Goal: Transaction & Acquisition: Purchase product/service

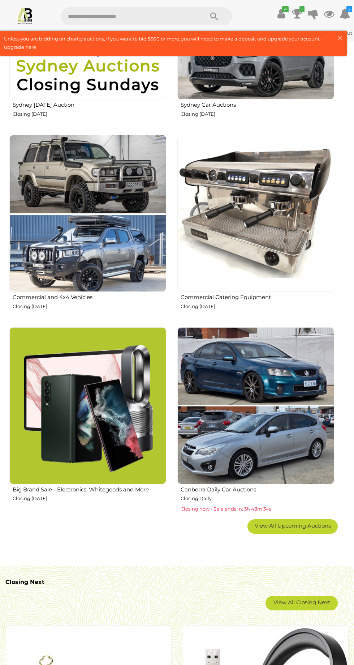
scroll to position [664, 0]
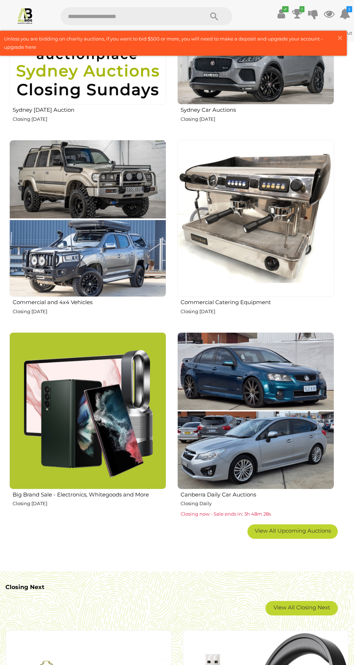
click at [286, 527] on span "View All Upcoming Auctions" at bounding box center [293, 530] width 76 height 7
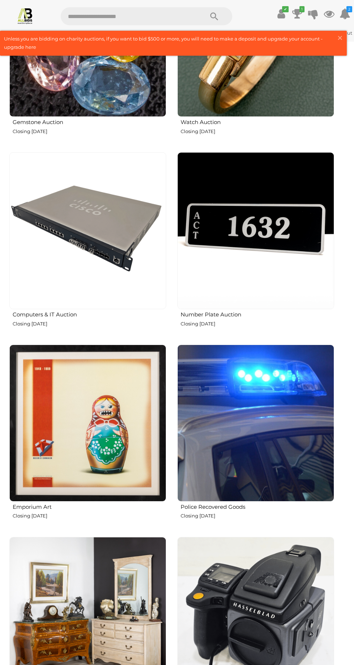
scroll to position [1428, 0]
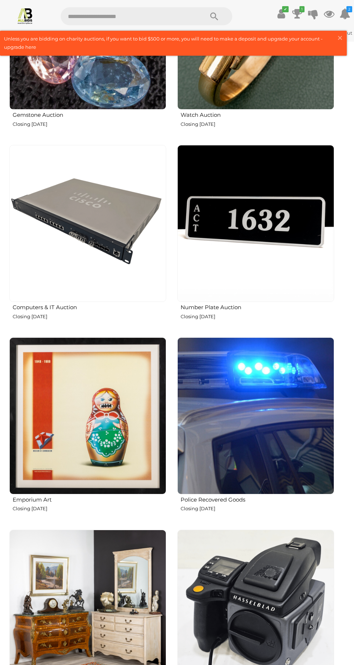
click at [266, 429] on img at bounding box center [255, 415] width 157 height 157
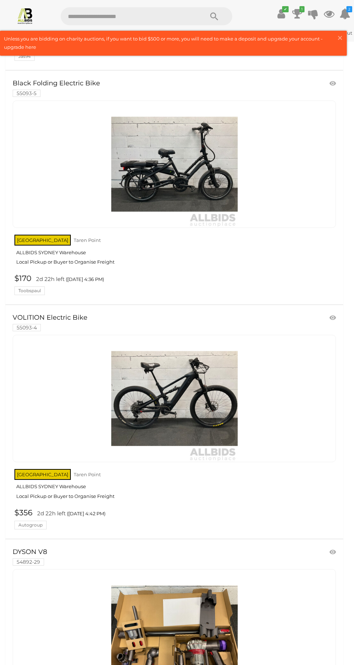
scroll to position [2429, 0]
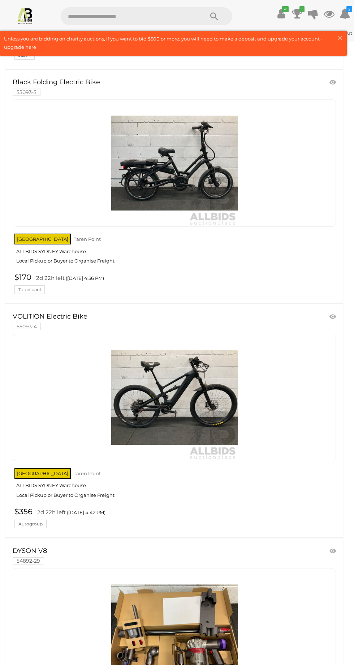
click at [196, 398] on img at bounding box center [174, 397] width 127 height 127
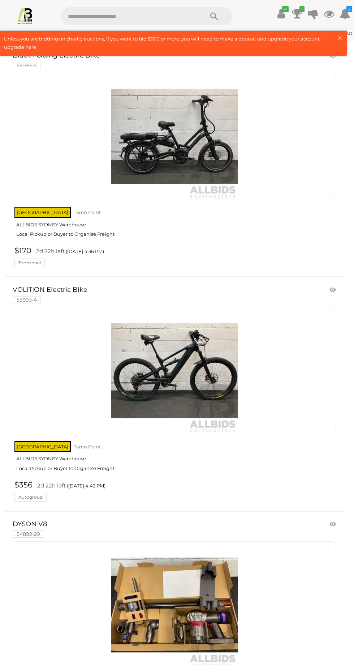
scroll to position [2477, 0]
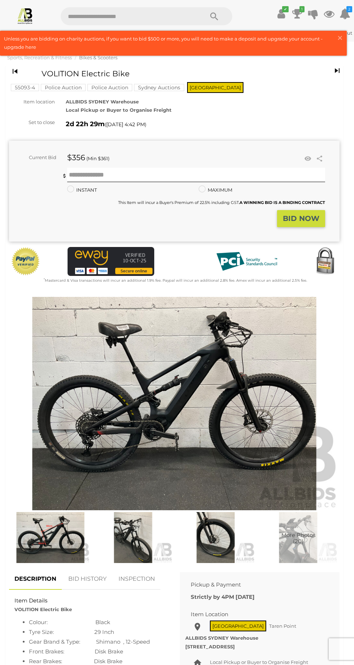
scroll to position [68, 0]
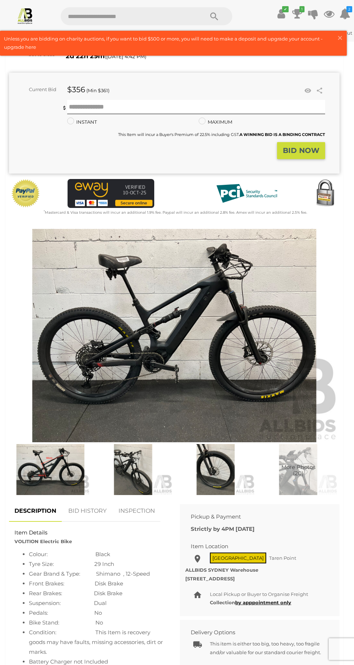
click at [121, 464] on img at bounding box center [133, 469] width 79 height 51
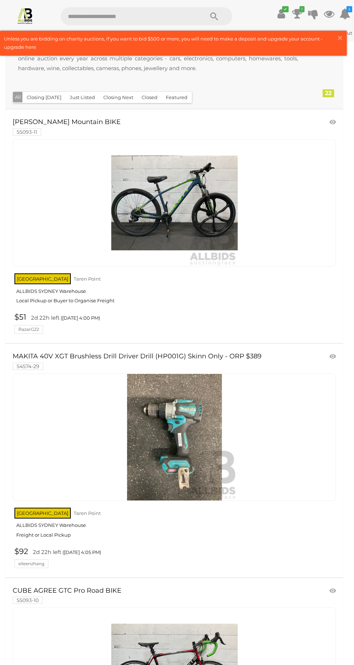
scroll to position [18, 0]
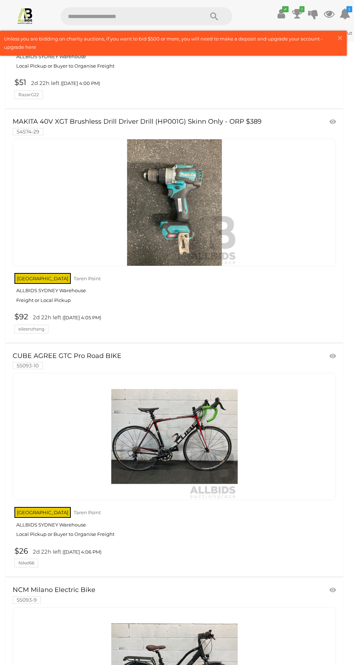
scroll to position [637, 0]
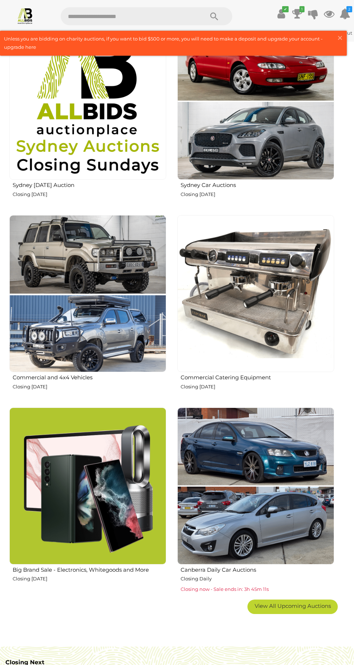
scroll to position [590, 0]
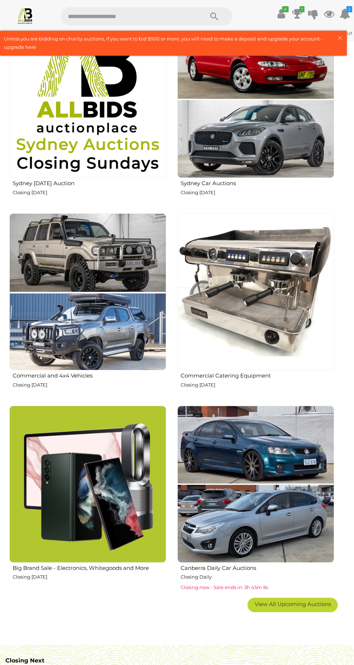
click at [119, 567] on h2 "Big Brand Sale - Electronics, Whitegoods and More" at bounding box center [90, 567] width 154 height 8
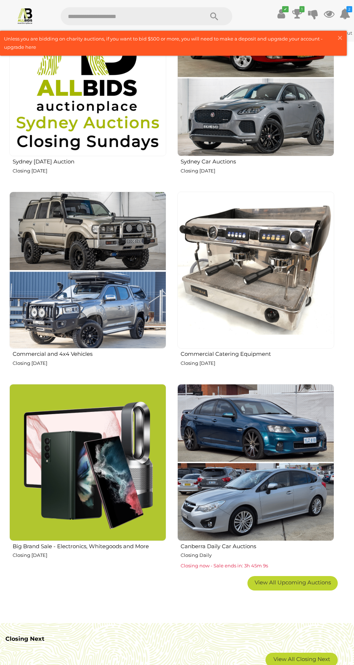
scroll to position [633, 0]
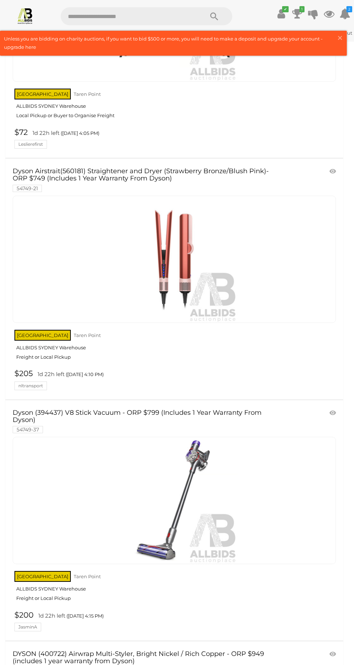
scroll to position [173, 0]
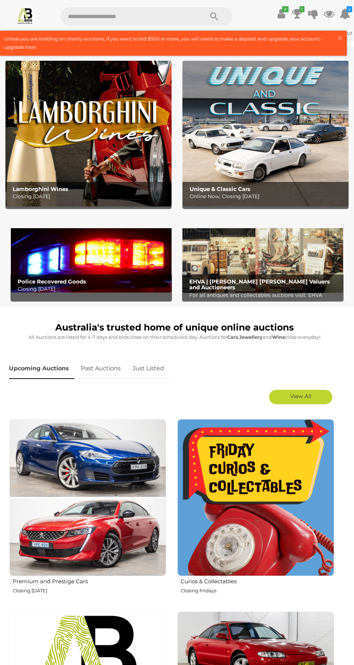
click at [145, 16] on input "text" at bounding box center [129, 16] width 136 height 18
type input "**********"
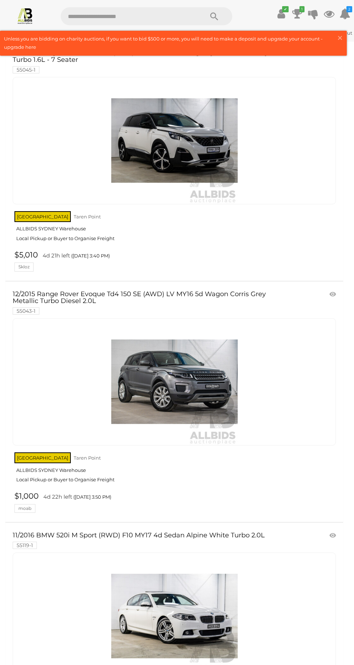
scroll to position [7796, 0]
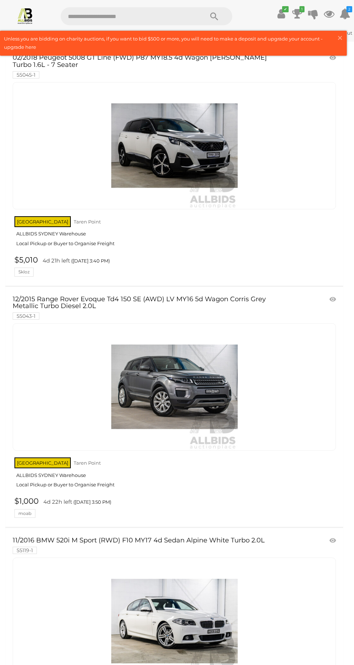
click at [192, 362] on img at bounding box center [174, 387] width 127 height 127
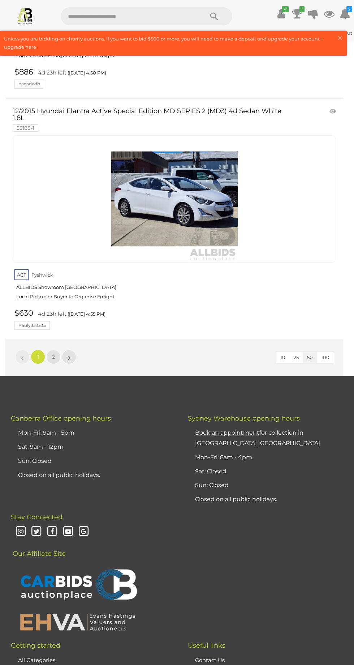
scroll to position [11563, 0]
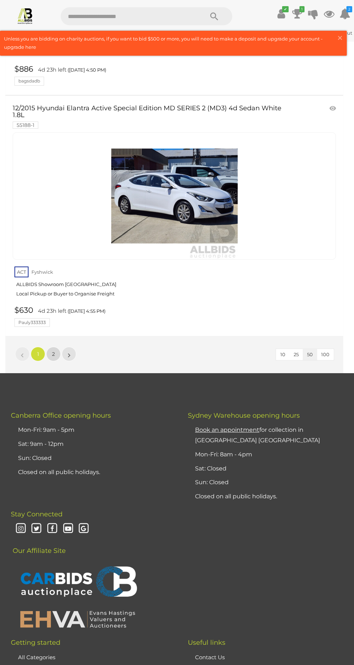
click at [51, 347] on link "2" at bounding box center [53, 354] width 14 height 14
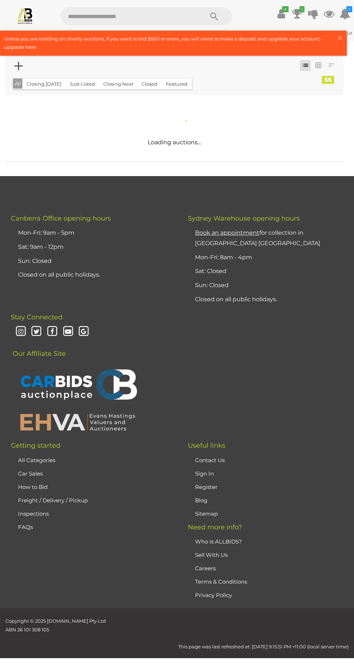
scroll to position [0, 0]
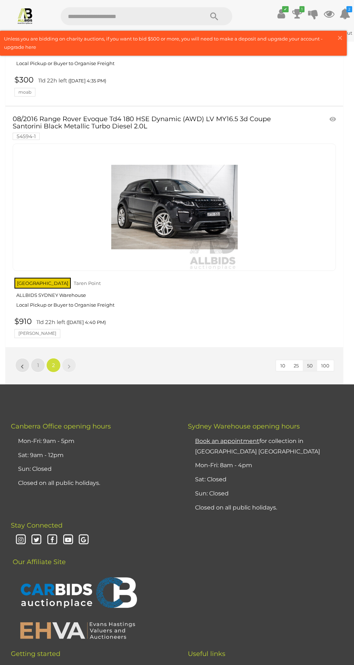
scroll to position [3484, 0]
